Goal: Information Seeking & Learning: Learn about a topic

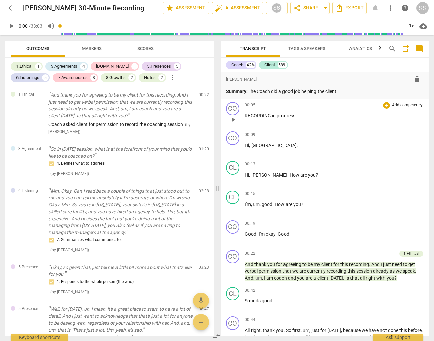
scroll to position [181, 0]
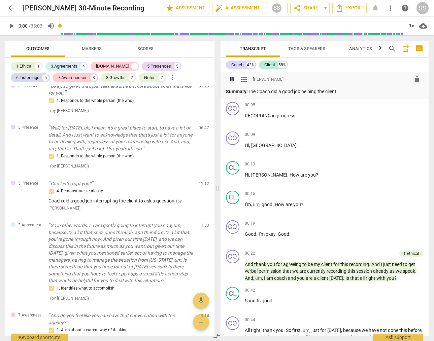
click at [349, 90] on p "Summary: The Coach did a good job helping the client" at bounding box center [325, 91] width 198 height 7
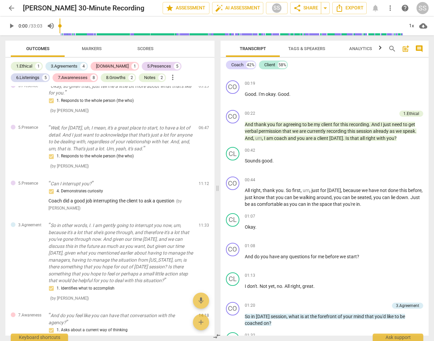
scroll to position [142, 0]
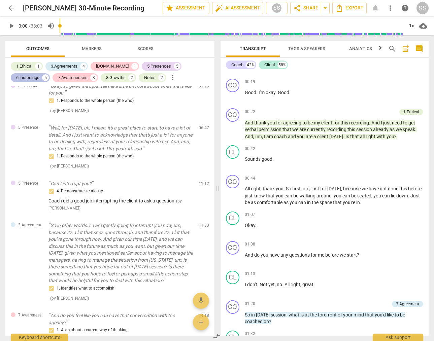
click at [39, 74] on div "6.Listenings" at bounding box center [27, 77] width 23 height 7
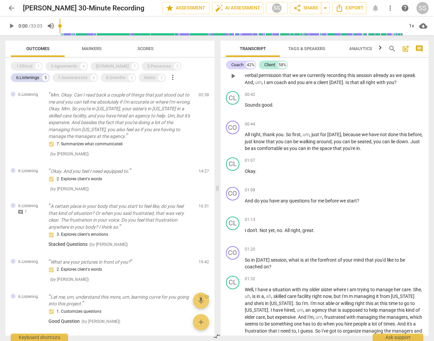
scroll to position [196, 0]
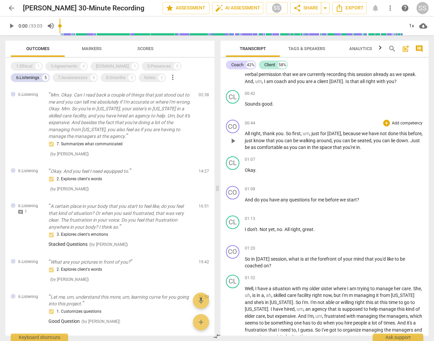
click at [235, 141] on span "play_arrow" at bounding box center [233, 141] width 8 height 8
click at [412, 25] on div "1x" at bounding box center [411, 26] width 13 height 11
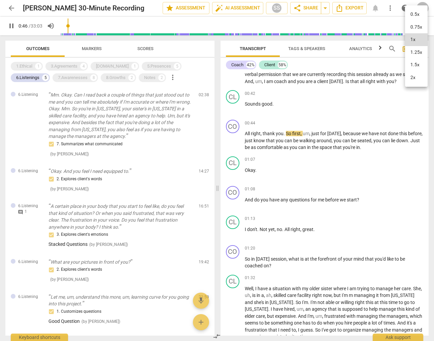
click at [415, 63] on li "1.5x" at bounding box center [416, 65] width 23 height 13
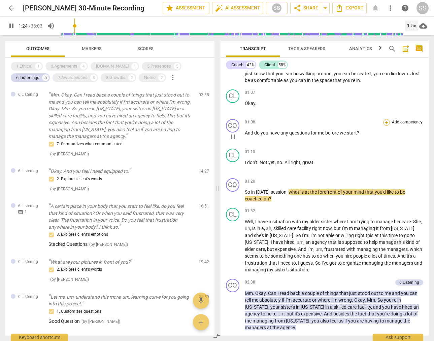
scroll to position [275, 0]
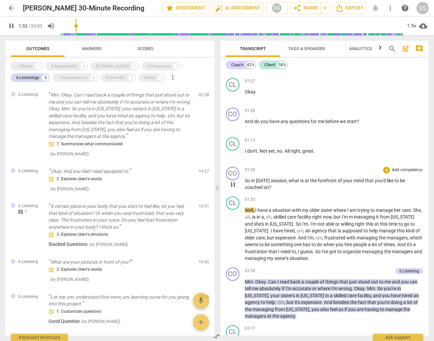
click at [232, 183] on span "pause" at bounding box center [233, 185] width 8 height 8
click at [404, 168] on p "Add competency" at bounding box center [407, 170] width 32 height 6
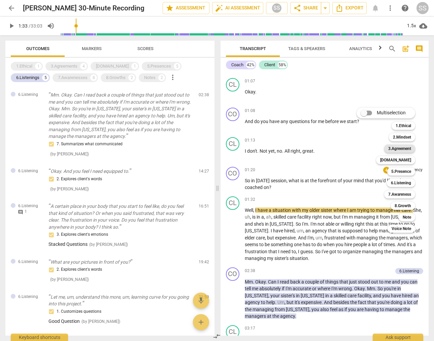
click at [405, 147] on b "3.Agreement" at bounding box center [399, 149] width 23 height 8
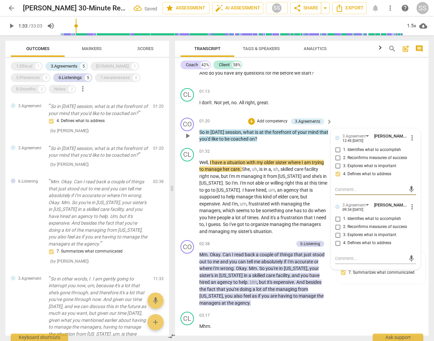
scroll to position [341, 0]
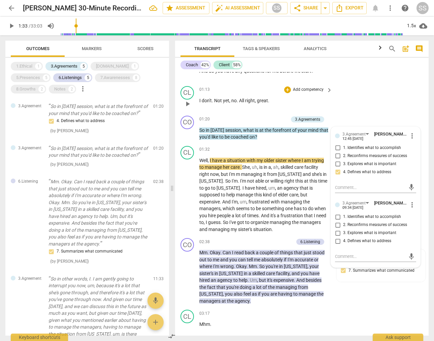
click at [385, 86] on div "CL play_arrow pause 01:13 + Add competency keyboard_arrow_right I don't . Not y…" at bounding box center [301, 98] width 253 height 30
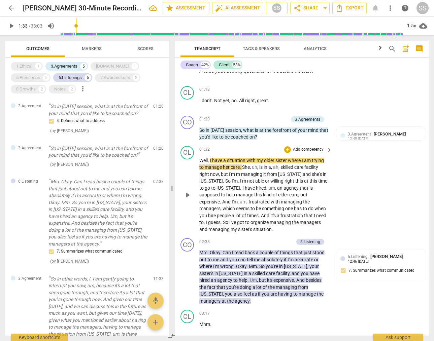
click at [189, 193] on span "play_arrow" at bounding box center [187, 195] width 8 height 8
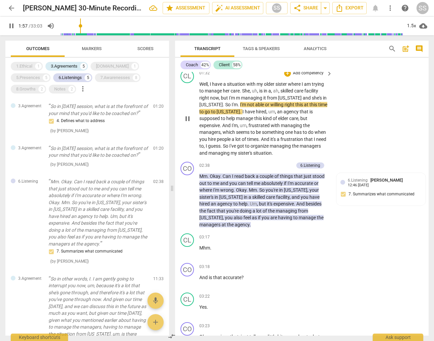
scroll to position [434, 0]
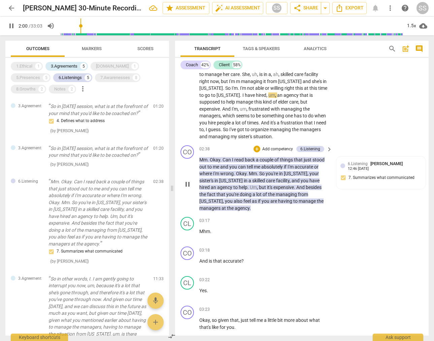
click at [188, 182] on span "pause" at bounding box center [187, 184] width 8 height 8
type input "122"
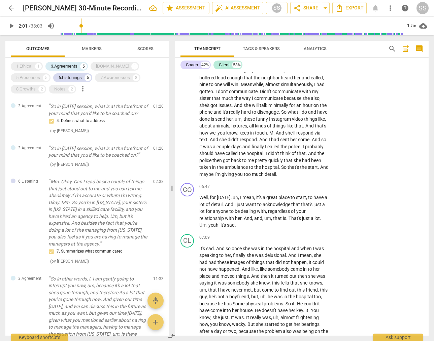
scroll to position [825, 0]
click at [313, 189] on p "Add competency" at bounding box center [308, 186] width 32 height 6
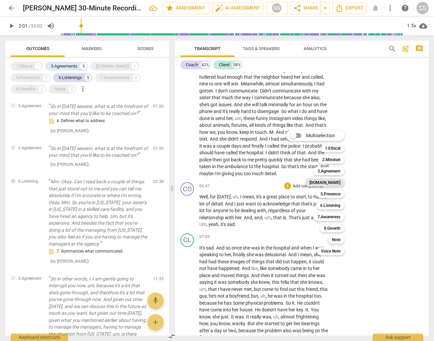
click at [336, 183] on b "[DOMAIN_NAME]" at bounding box center [324, 183] width 31 height 8
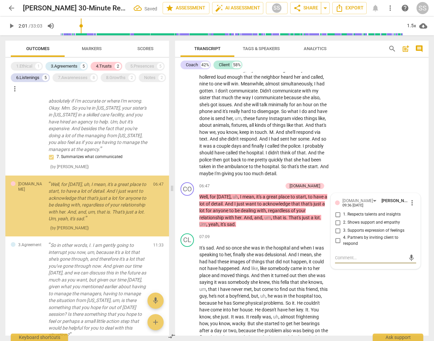
scroll to position [98, 0]
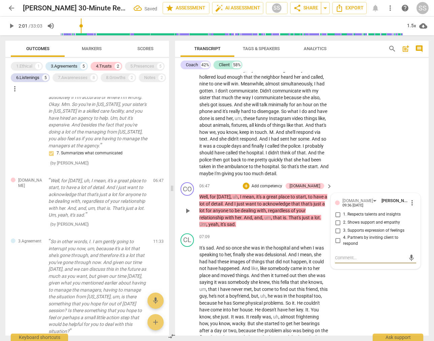
click at [337, 227] on input "2. Shows support and empathy" at bounding box center [337, 223] width 11 height 8
checkbox input "true"
click at [355, 166] on div "CL play_arrow pause 03:33 + Add competency keyboard_arrow_right Um , well , it'…" at bounding box center [301, 60] width 253 height 237
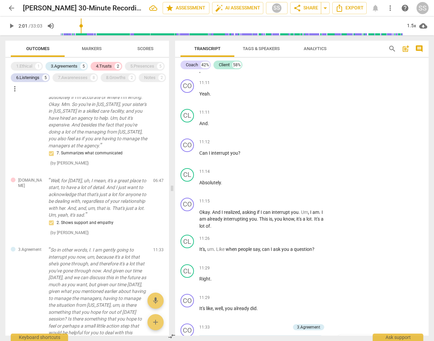
scroll to position [1630, 0]
click at [63, 66] on div "3.Agreements" at bounding box center [64, 66] width 27 height 7
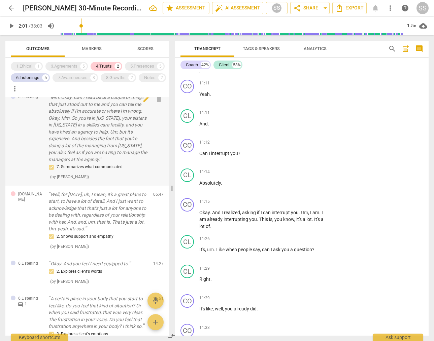
scroll to position [0, 0]
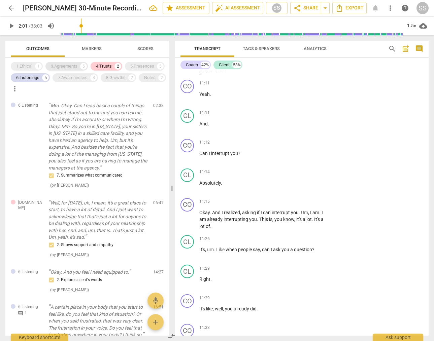
click at [69, 64] on div "3.Agreements" at bounding box center [64, 66] width 27 height 7
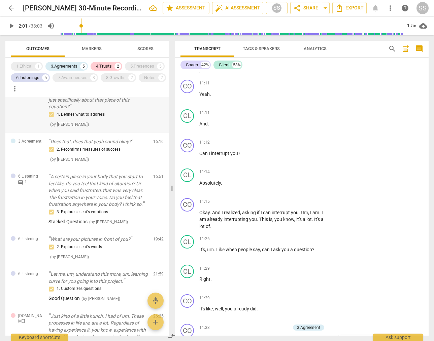
scroll to position [436, 0]
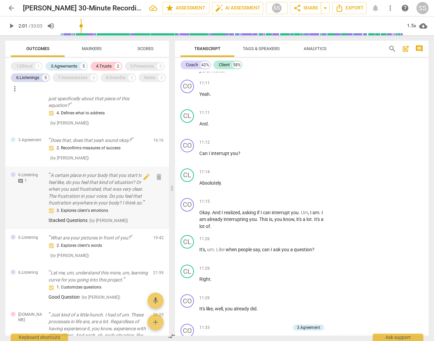
click at [76, 196] on p "A certain place in your body that you start to feel like, do you feel that kind…" at bounding box center [97, 189] width 99 height 35
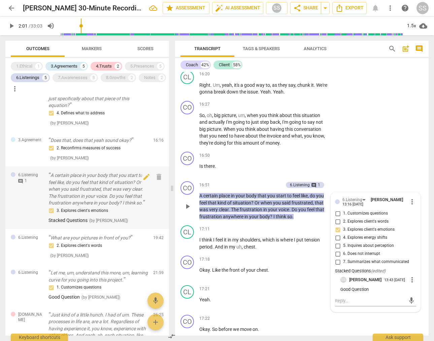
scroll to position [2592, 0]
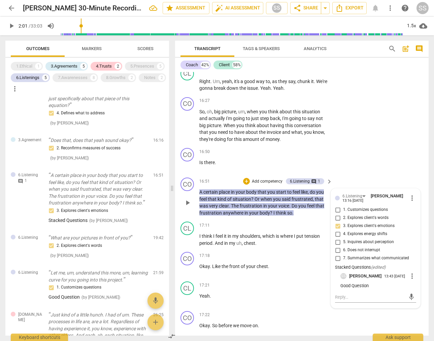
click at [186, 207] on span "play_arrow" at bounding box center [187, 203] width 8 height 8
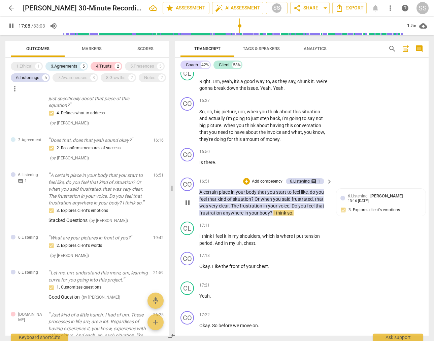
click at [186, 207] on span "pause" at bounding box center [187, 203] width 8 height 8
type input "1029"
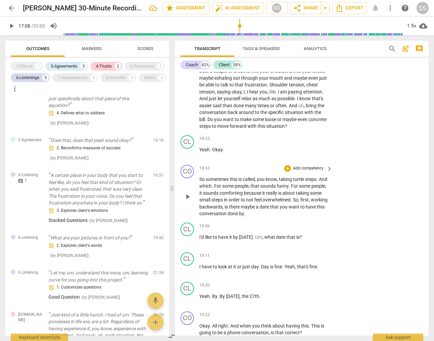
scroll to position [2906, 0]
click at [307, 171] on p "Add competency" at bounding box center [308, 168] width 32 height 6
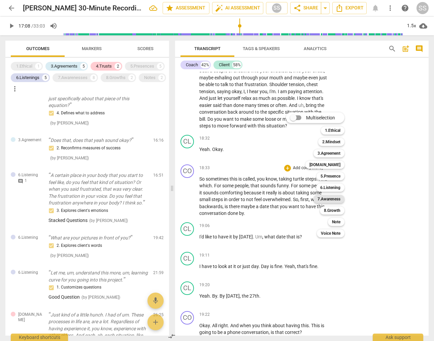
click at [339, 197] on b "7.Awareness" at bounding box center [328, 199] width 23 height 8
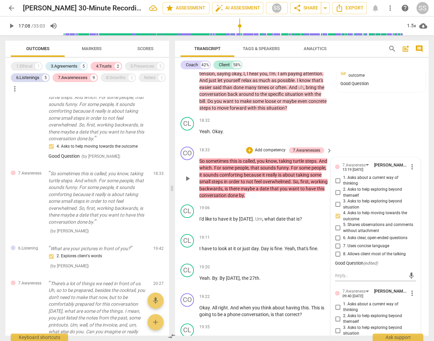
scroll to position [2925, 0]
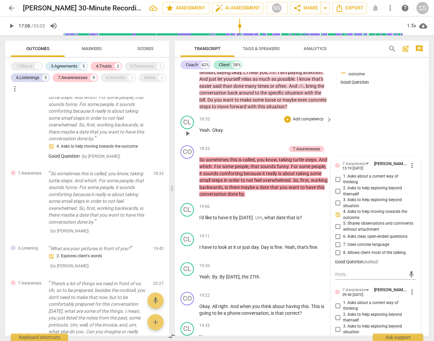
click at [377, 132] on div "CL play_arrow pause 18:32 + Add competency keyboard_arrow_right Yeah . Okay ." at bounding box center [301, 128] width 253 height 30
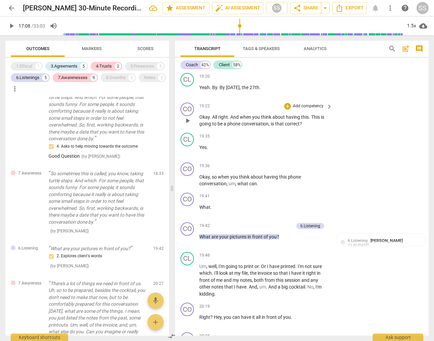
scroll to position [3116, 0]
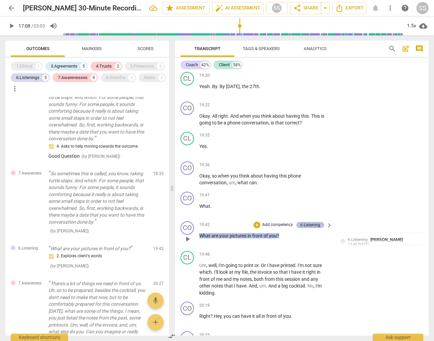
click at [311, 228] on div "6.Listening" at bounding box center [310, 225] width 20 height 6
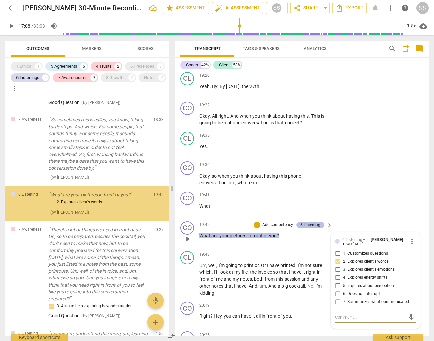
scroll to position [847, 0]
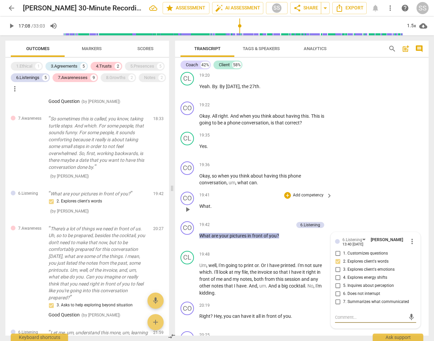
click at [365, 196] on div "CO play_arrow pause 19:41 + Add competency keyboard_arrow_right What ." at bounding box center [301, 204] width 253 height 30
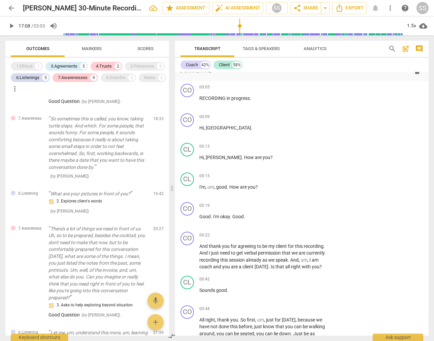
scroll to position [0, 0]
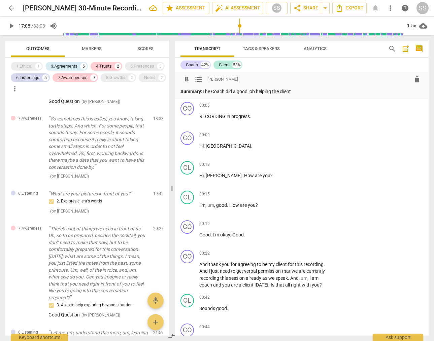
click at [309, 90] on p "Summary: The Coach did a good job helping the client" at bounding box center [301, 91] width 243 height 7
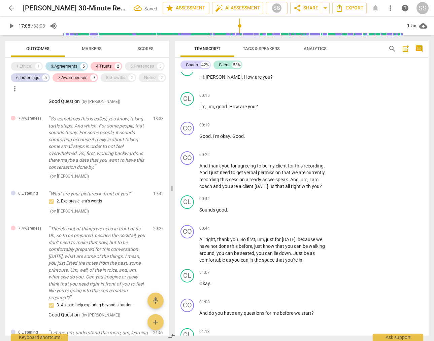
click at [65, 62] on div "3.Agreements 5" at bounding box center [66, 66] width 42 height 9
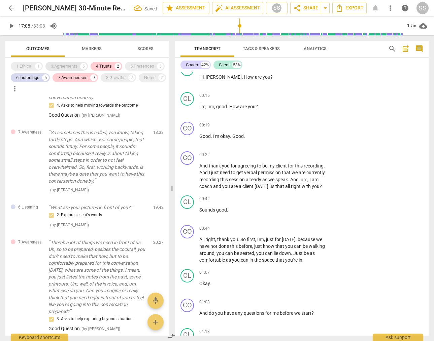
click at [64, 64] on div "3.Agreements" at bounding box center [64, 66] width 27 height 7
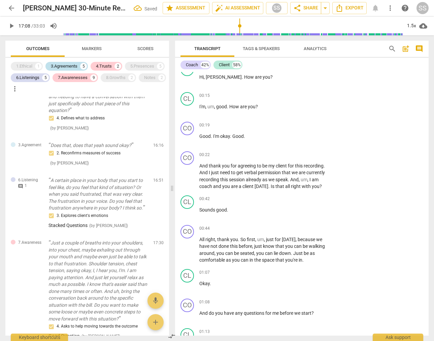
scroll to position [847, 0]
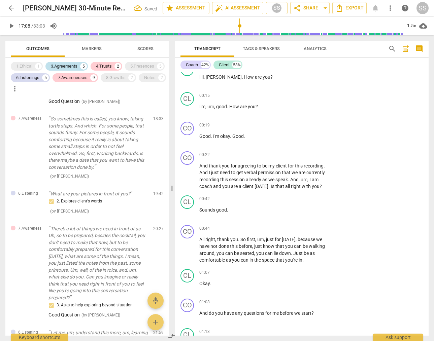
click at [64, 64] on div "3.Agreements" at bounding box center [64, 66] width 27 height 7
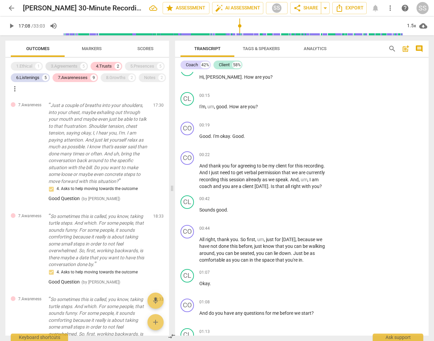
scroll to position [360, 0]
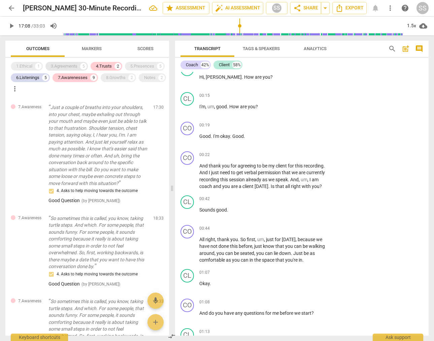
click at [60, 64] on div "3.Agreements" at bounding box center [64, 66] width 27 height 7
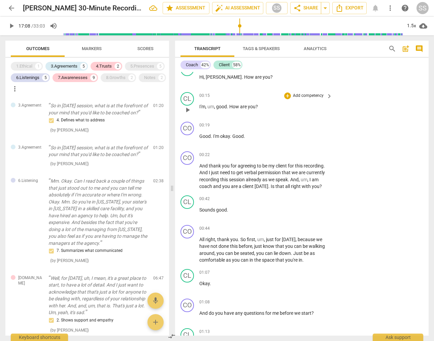
scroll to position [0, 0]
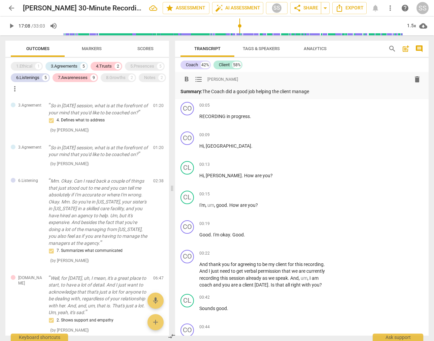
click at [322, 91] on p "Summary: The Coach did a good job helping the client manage" at bounding box center [301, 91] width 243 height 7
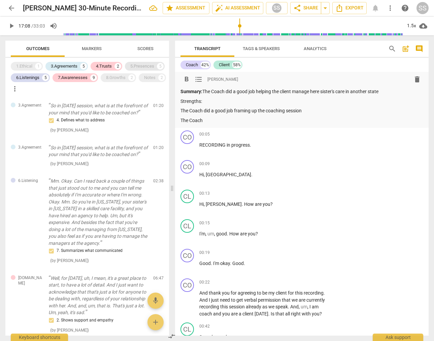
click at [142, 65] on div "5.Presences" at bounding box center [142, 66] width 24 height 7
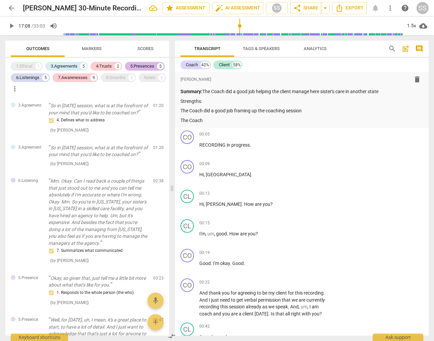
click at [142, 65] on div "5.Presences" at bounding box center [142, 66] width 24 height 7
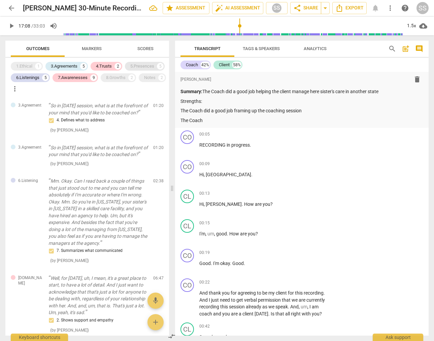
click at [142, 65] on div "5.Presences" at bounding box center [142, 66] width 24 height 7
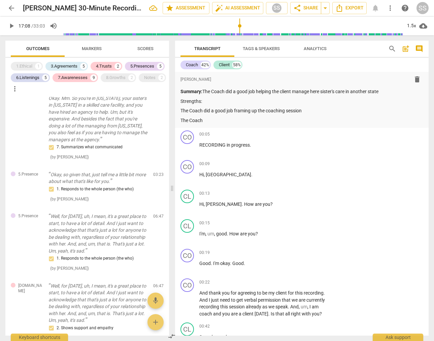
scroll to position [104, 0]
click at [211, 118] on p "The Coach" at bounding box center [301, 120] width 243 height 7
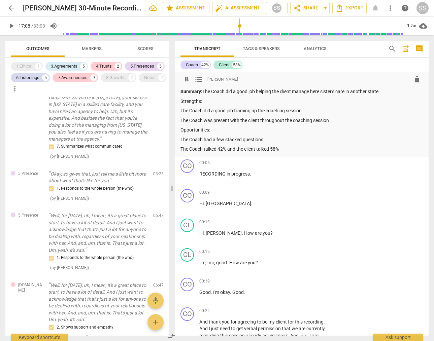
click at [192, 128] on p "Opportunities:" at bounding box center [301, 130] width 243 height 7
click at [187, 78] on span "format_bold" at bounding box center [186, 79] width 8 height 8
click at [191, 100] on p "Strengths:" at bounding box center [301, 101] width 243 height 7
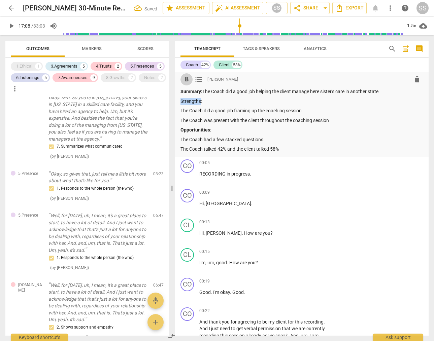
click at [187, 77] on span "format_bold" at bounding box center [186, 79] width 8 height 8
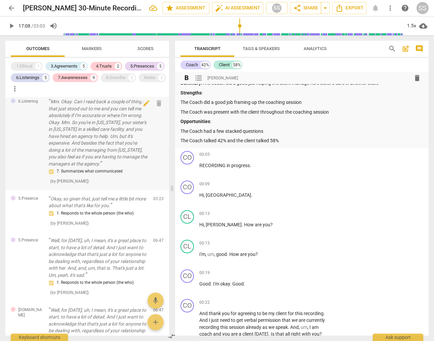
scroll to position [82, 0]
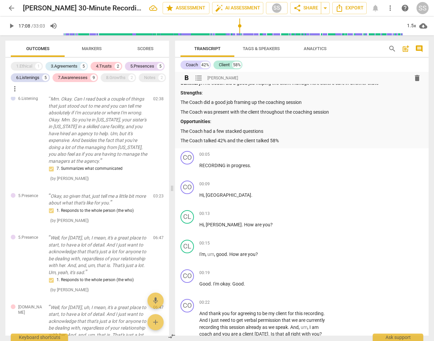
click at [294, 140] on p "The Coach talked 42% and the client talked 58%" at bounding box center [301, 140] width 243 height 7
click at [227, 122] on p "Opportunities :" at bounding box center [301, 121] width 243 height 7
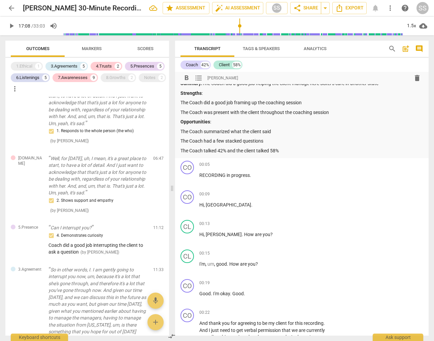
scroll to position [232, 0]
type input "1029"
